Goal: Transaction & Acquisition: Purchase product/service

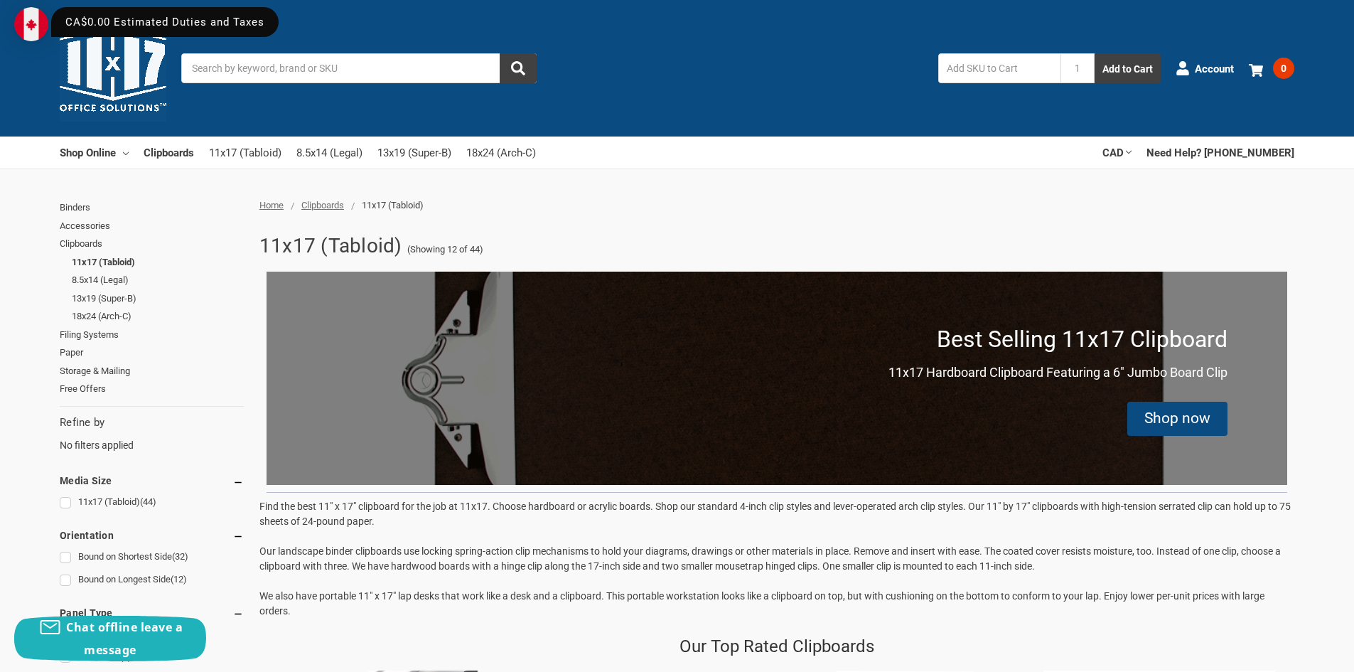
scroll to position [332, 0]
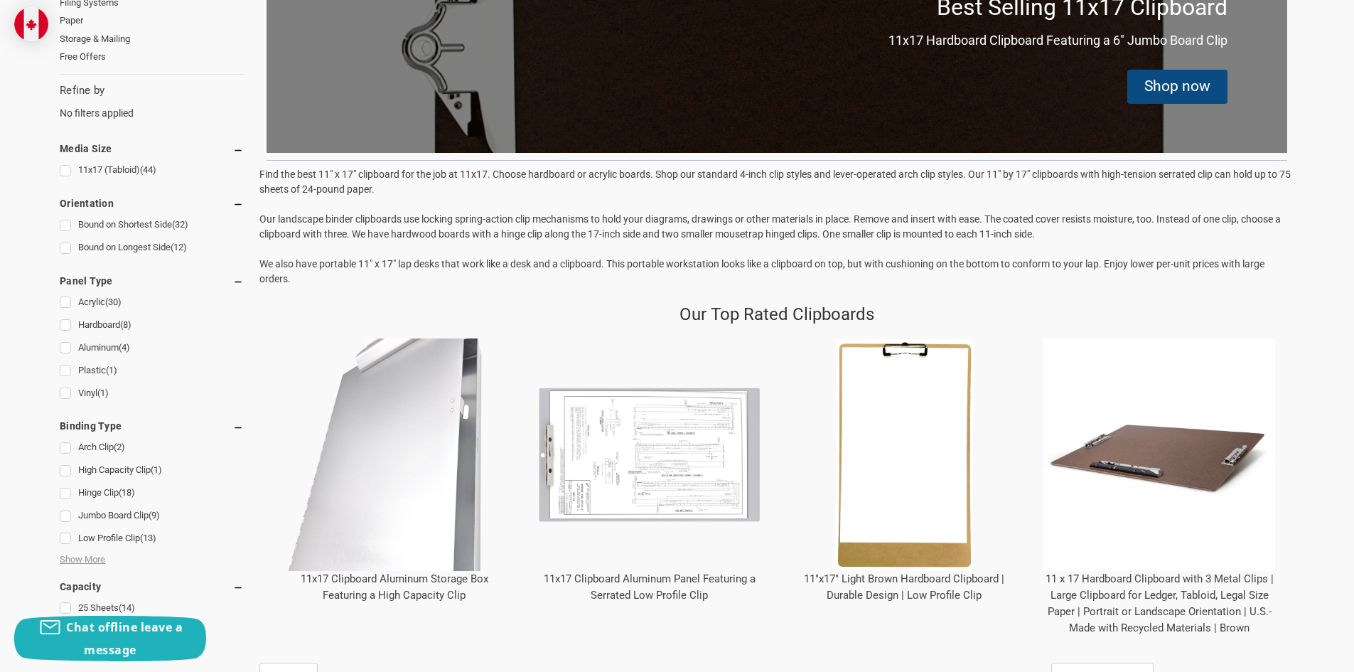
click at [387, 420] on img "11x17 Clipboard Aluminum Storage Box Featuring a High Capacity Clip" at bounding box center [394, 454] width 233 height 233
